Goal: Contribute content

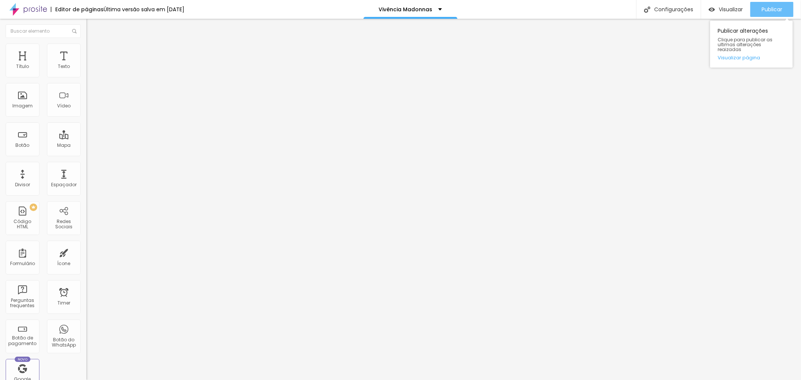
click at [766, 11] on span "Publicar" at bounding box center [771, 9] width 21 height 6
click at [53, 70] on div "Texto" at bounding box center [64, 61] width 34 height 34
click at [86, 155] on input "https://www.alboompay.com/luizajohnson/copia-de-projeto-fotografico-madonnas-pl…" at bounding box center [131, 151] width 90 height 8
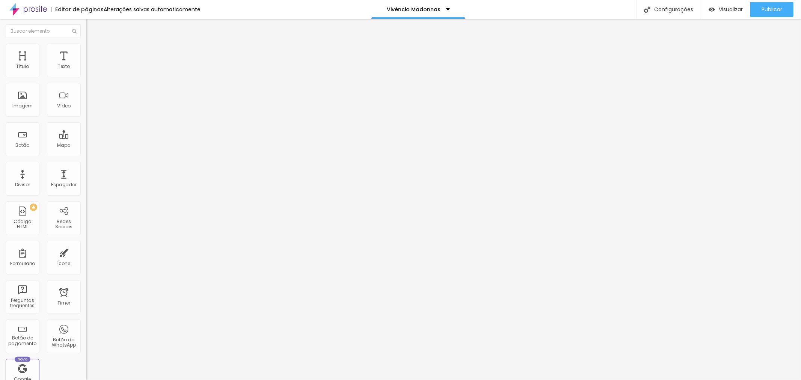
click at [86, 155] on input "https://www.alboompay.com/luizajohnson/copia-de-projeto-fotografico-madonnas-pl…" at bounding box center [131, 151] width 90 height 8
click at [767, 11] on span "Publicar" at bounding box center [771, 9] width 21 height 6
click at [769, 2] on div "Publicar" at bounding box center [771, 9] width 21 height 15
click at [754, 10] on button "Publicar" at bounding box center [771, 9] width 43 height 15
